Goal: Task Accomplishment & Management: Use online tool/utility

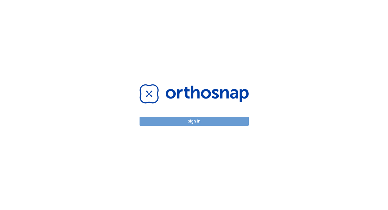
click at [193, 125] on button "Sign in" at bounding box center [193, 121] width 109 height 9
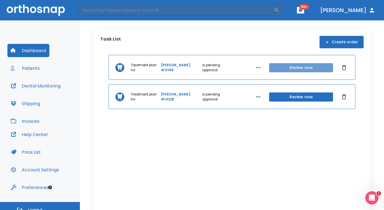
click at [289, 66] on button "Review now" at bounding box center [301, 67] width 64 height 9
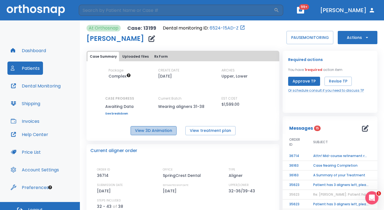
click at [165, 132] on button "View 3D Animation" at bounding box center [154, 130] width 46 height 9
click at [125, 10] on input "search" at bounding box center [176, 10] width 195 height 11
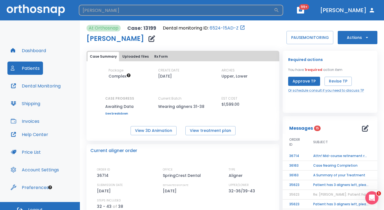
type input "randle"
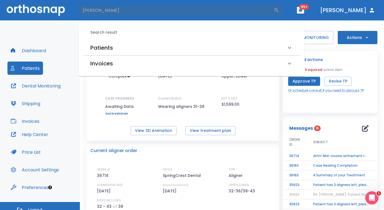
click at [108, 45] on h6 "Patients" at bounding box center [101, 47] width 23 height 9
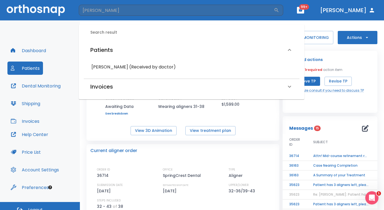
click at [109, 67] on h6 "Rolanda Randle (Received by doctor)" at bounding box center [192, 67] width 200 height 8
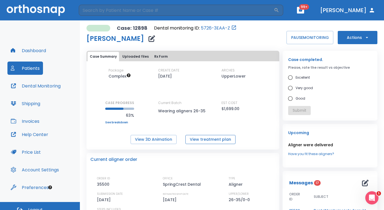
click at [218, 140] on button "View treatment plan" at bounding box center [211, 139] width 50 height 9
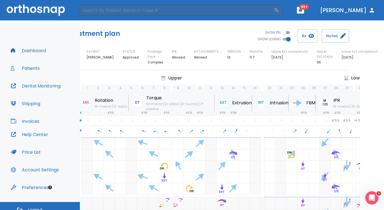
scroll to position [0, 36]
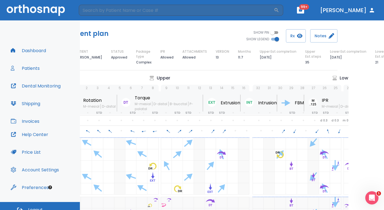
click at [31, 87] on button "Dental Monitoring" at bounding box center [35, 85] width 57 height 13
